Goal: Transaction & Acquisition: Purchase product/service

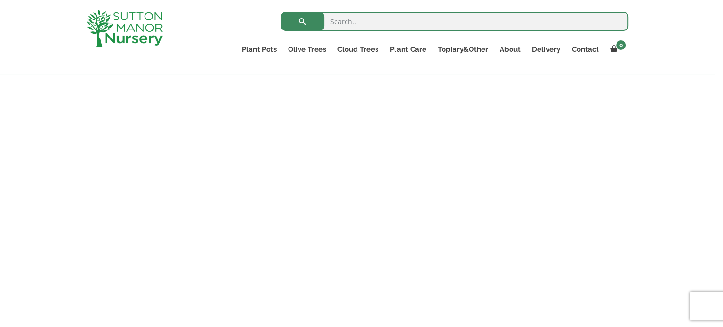
scroll to position [280, 0]
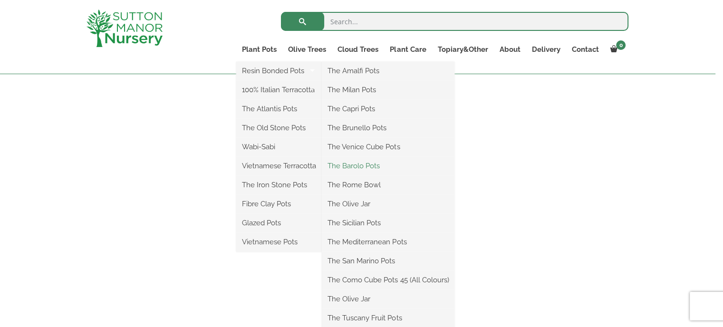
click at [420, 173] on link "The Barolo Pots" at bounding box center [388, 166] width 133 height 14
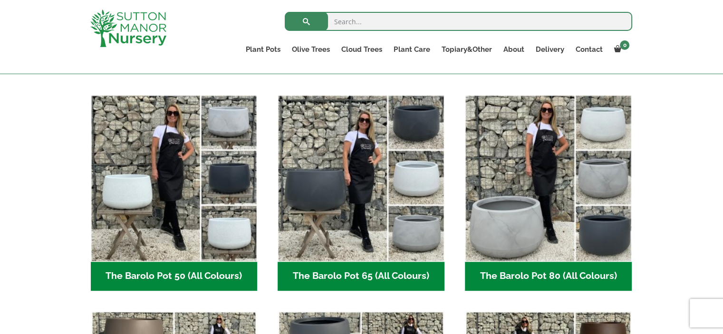
scroll to position [221, 0]
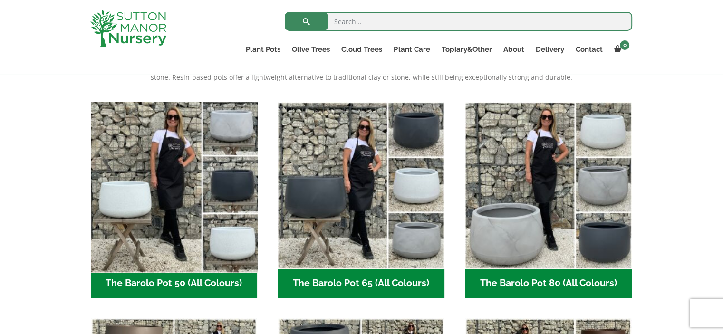
click at [223, 192] on img "Visit product category The Barolo Pot 50 (All Colours)" at bounding box center [173, 185] width 175 height 175
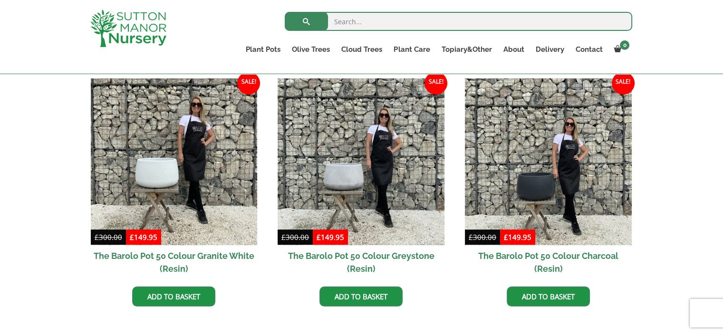
scroll to position [488, 0]
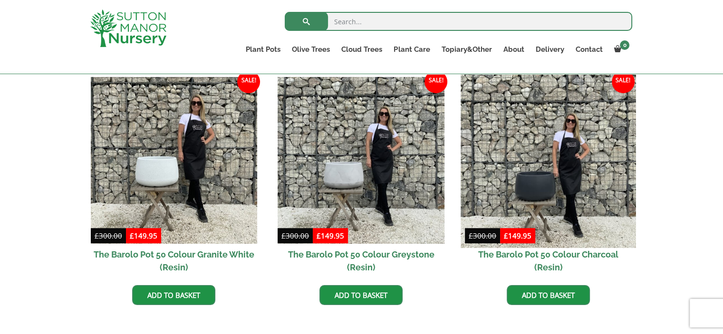
click at [530, 189] on img at bounding box center [547, 160] width 175 height 175
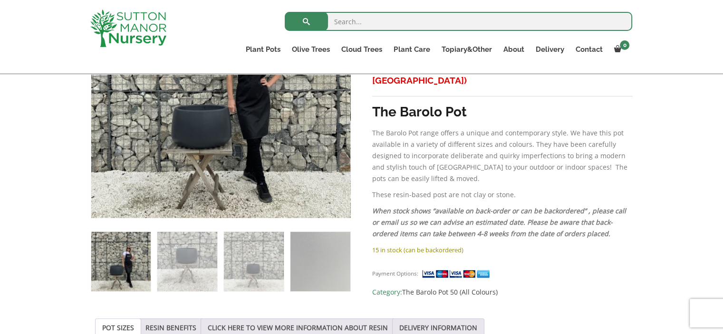
scroll to position [269, 0]
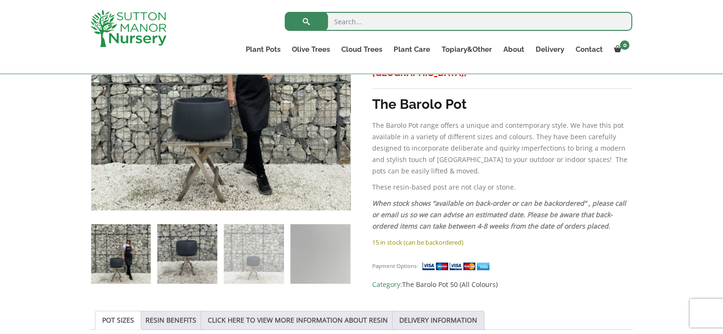
click at [176, 254] on img at bounding box center [186, 253] width 59 height 59
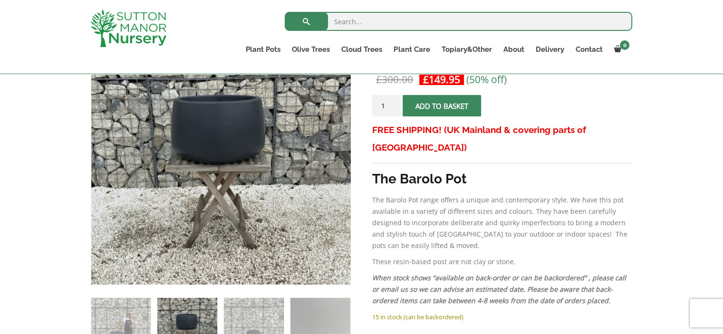
scroll to position [176, 0]
